Goal: Task Accomplishment & Management: Use online tool/utility

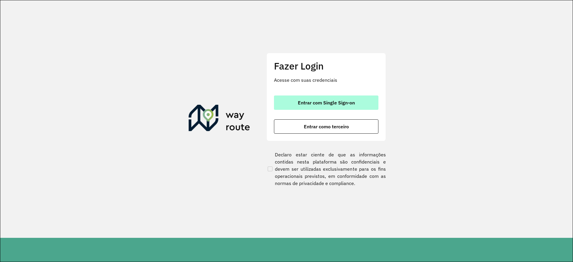
click at [361, 104] on button "Entrar com Single Sign-on" at bounding box center [326, 102] width 104 height 14
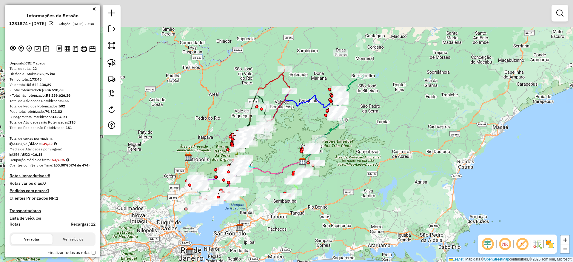
drag, startPoint x: 293, startPoint y: 89, endPoint x: 310, endPoint y: 121, distance: 36.2
click at [310, 121] on div "Janela de atendimento Grade de atendimento Capacidade Transportadoras Veículos …" at bounding box center [286, 131] width 573 height 262
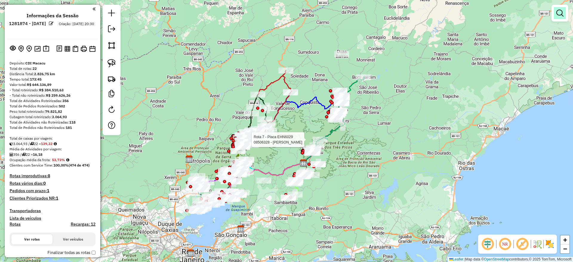
click at [558, 17] on link at bounding box center [560, 13] width 12 height 12
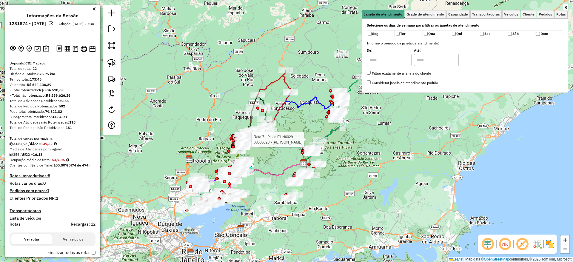
click at [252, 66] on div "Rota 7 - Placa EHN6029 08506328 - MICHELLE DEL NEGRO P Janela de atendimento Gr…" at bounding box center [286, 131] width 573 height 262
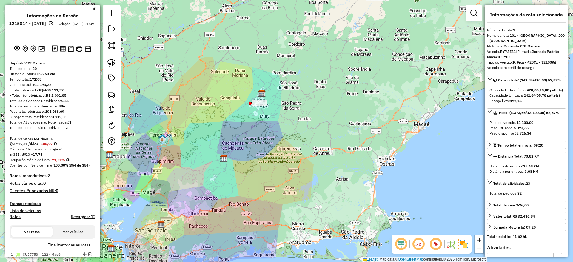
select select "*********"
